Goal: Navigation & Orientation: Find specific page/section

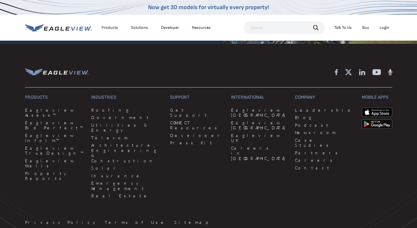
scroll to position [1516, 0]
click at [295, 108] on link "Leadership" at bounding box center [324, 110] width 59 height 5
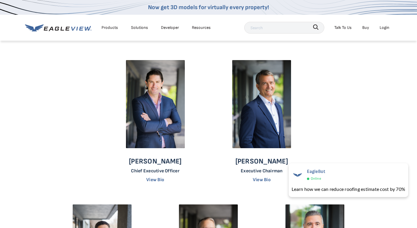
click at [138, 27] on div "Solutions" at bounding box center [139, 27] width 17 height 7
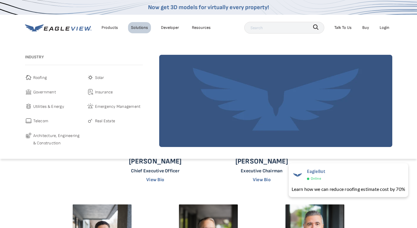
click at [108, 26] on div "Products" at bounding box center [109, 27] width 16 height 7
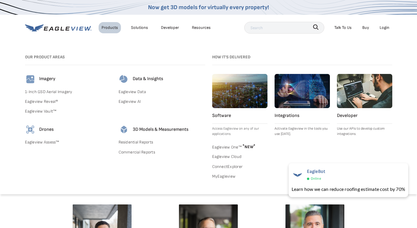
click at [106, 29] on div "Products" at bounding box center [109, 27] width 16 height 7
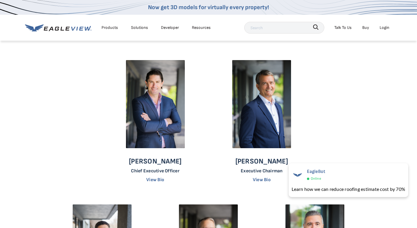
click at [106, 29] on div "Products" at bounding box center [109, 27] width 16 height 7
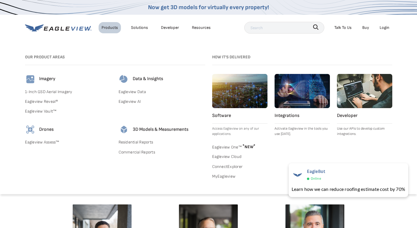
click at [106, 29] on div "Products" at bounding box center [109, 27] width 16 height 7
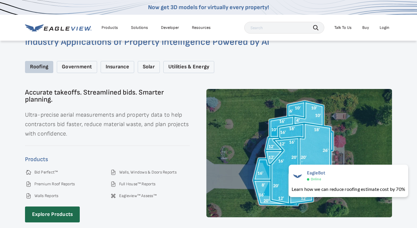
scroll to position [776, 0]
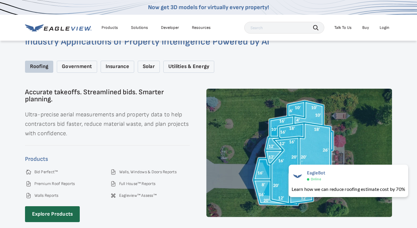
click at [77, 61] on div "Government" at bounding box center [77, 67] width 40 height 12
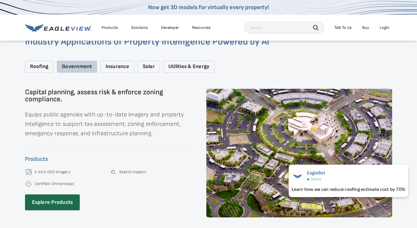
click at [114, 61] on div "Insurance" at bounding box center [118, 67] width 34 height 12
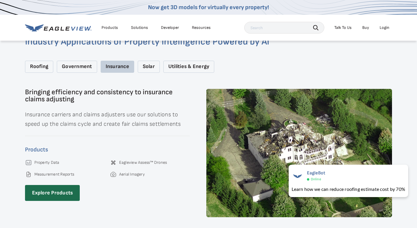
click at [42, 63] on div "Roofing" at bounding box center [39, 67] width 29 height 12
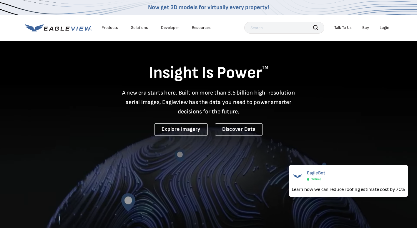
scroll to position [0, 0]
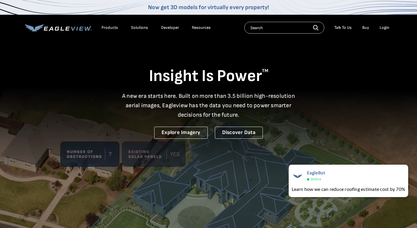
click at [193, 7] on link "Now get 3D models for virtually every property!" at bounding box center [208, 7] width 121 height 7
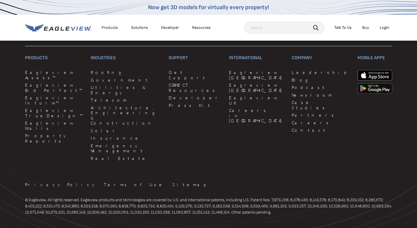
scroll to position [1425, 0]
click at [291, 127] on link "Contact" at bounding box center [320, 129] width 59 height 5
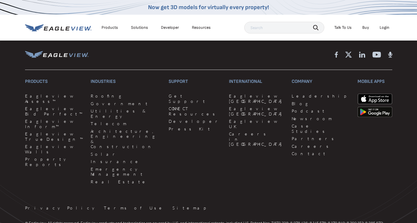
scroll to position [683, 0]
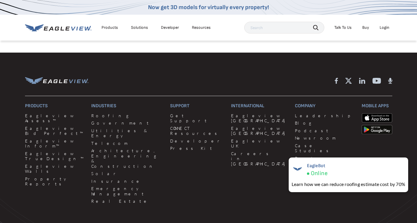
scroll to position [357, 0]
